Goal: Information Seeking & Learning: Check status

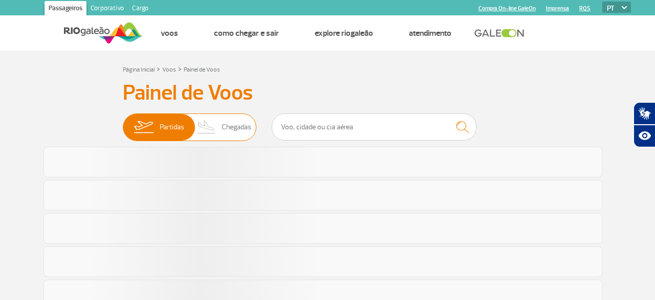
click at [230, 136] on span "Chegadas" at bounding box center [237, 127] width 30 height 27
click at [123, 122] on input "Partidas Chegadas" at bounding box center [123, 122] width 0 height 0
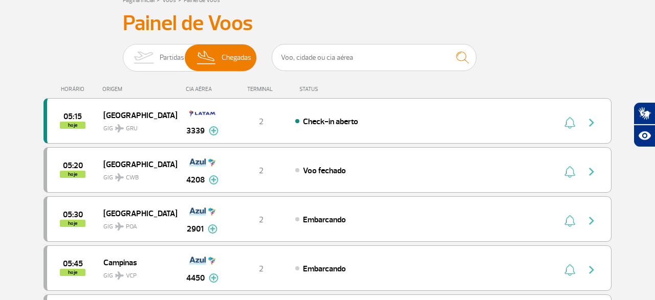
scroll to position [74, 0]
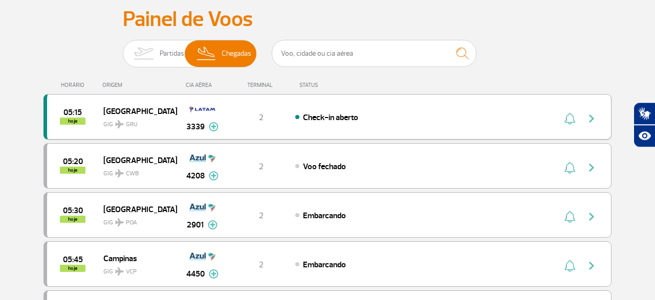
click at [585, 119] on button "button" at bounding box center [594, 117] width 24 height 16
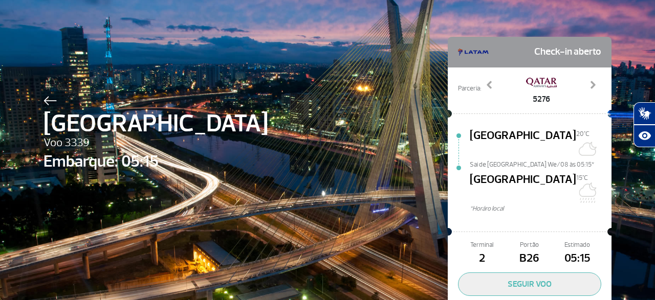
scroll to position [20, 0]
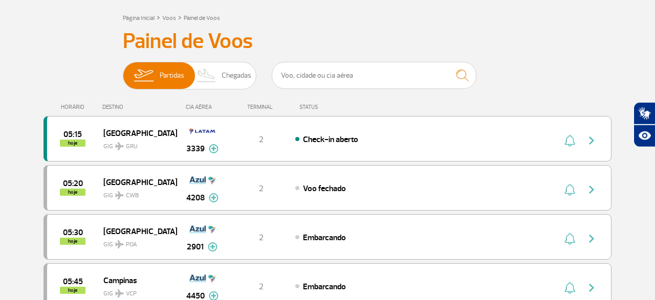
scroll to position [53, 0]
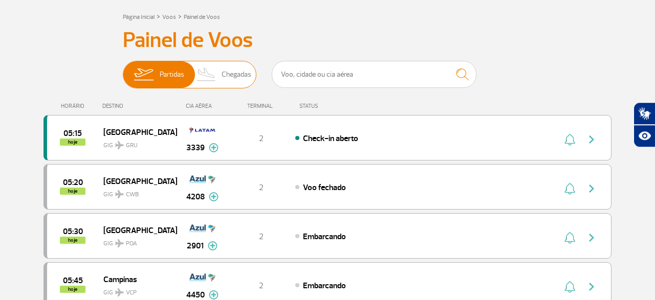
click at [215, 73] on img at bounding box center [206, 74] width 30 height 27
click at [123, 70] on input "Partidas Chegadas" at bounding box center [123, 70] width 0 height 0
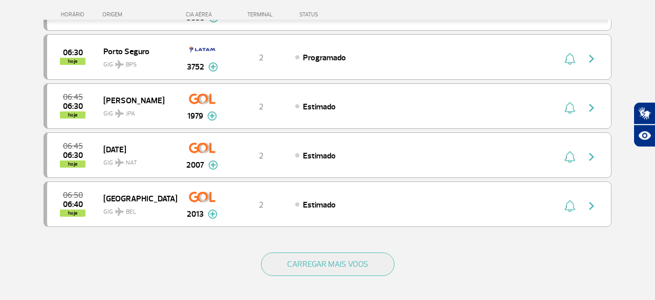
scroll to position [930, 0]
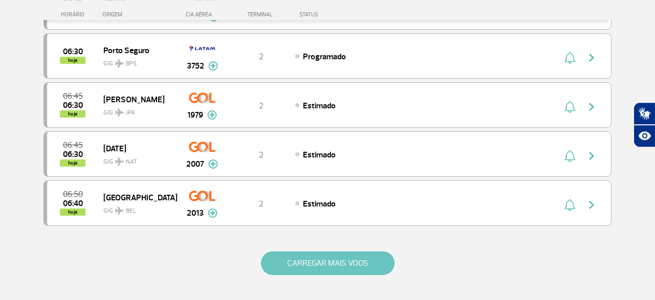
click at [357, 252] on button "CARREGAR MAIS VOOS" at bounding box center [328, 264] width 134 height 24
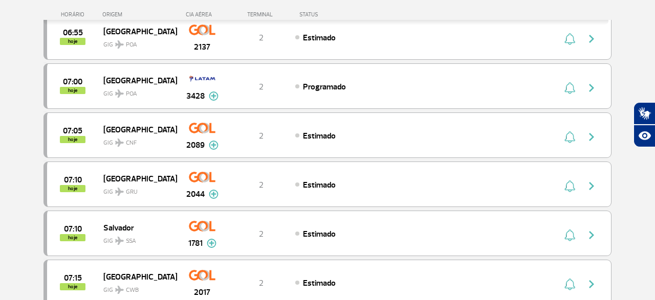
scroll to position [1199, 0]
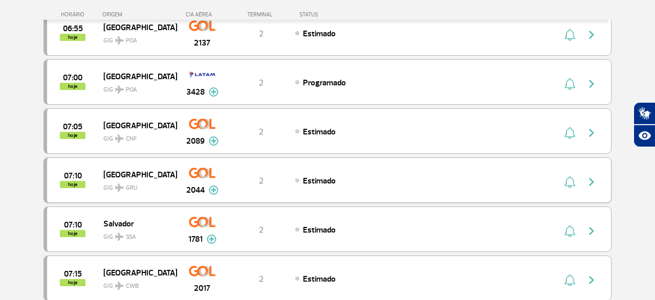
click at [458, 175] on div "Estimado" at bounding box center [408, 180] width 226 height 11
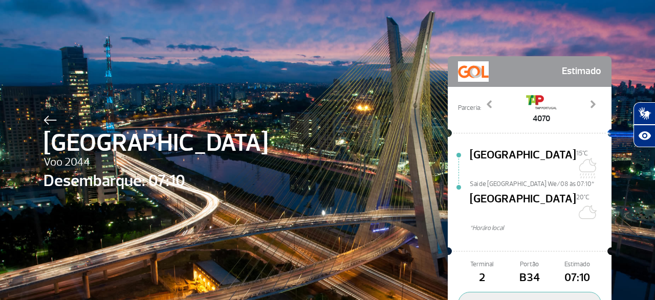
scroll to position [58, 0]
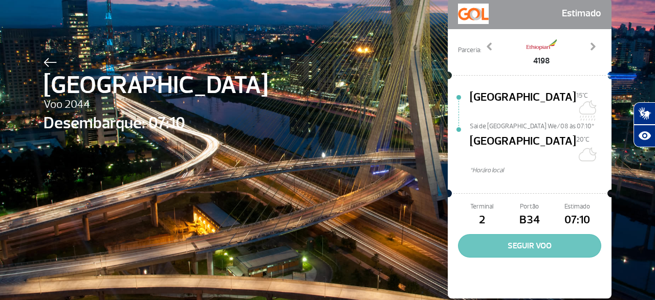
click at [501, 234] on button "SEGUIR VOO" at bounding box center [529, 246] width 143 height 24
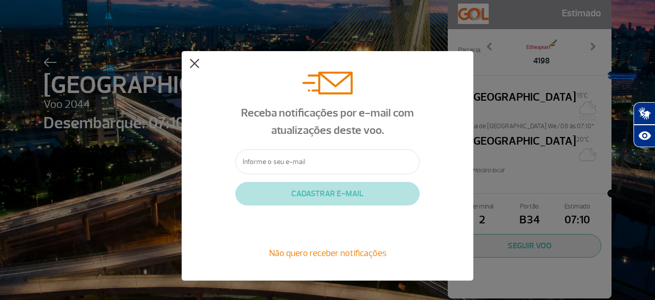
click at [194, 68] on button at bounding box center [194, 64] width 10 height 10
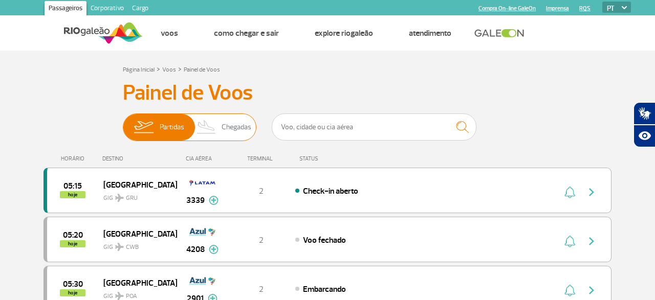
click at [240, 129] on span "Chegadas" at bounding box center [237, 127] width 30 height 27
click at [123, 122] on input "Partidas Chegadas" at bounding box center [123, 122] width 0 height 0
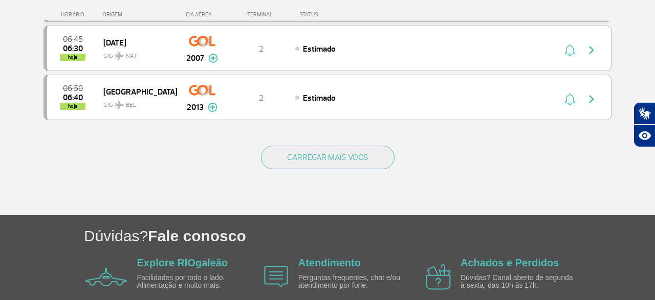
scroll to position [1058, 0]
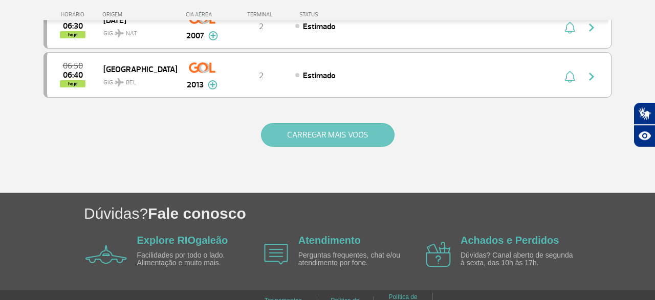
click at [288, 123] on button "CARREGAR MAIS VOOS" at bounding box center [328, 135] width 134 height 24
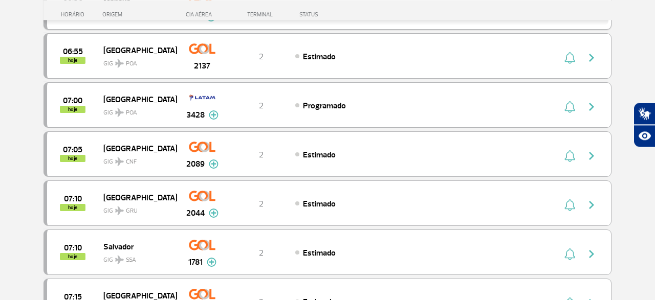
scroll to position [1214, 0]
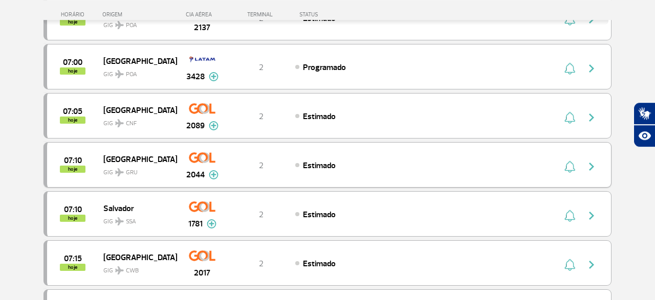
click at [216, 170] on img at bounding box center [214, 174] width 10 height 9
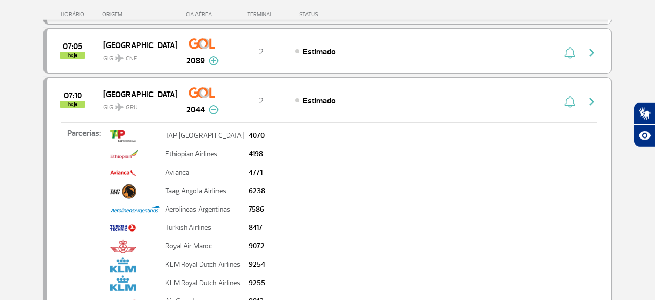
scroll to position [1276, 0]
